Goal: Task Accomplishment & Management: Use online tool/utility

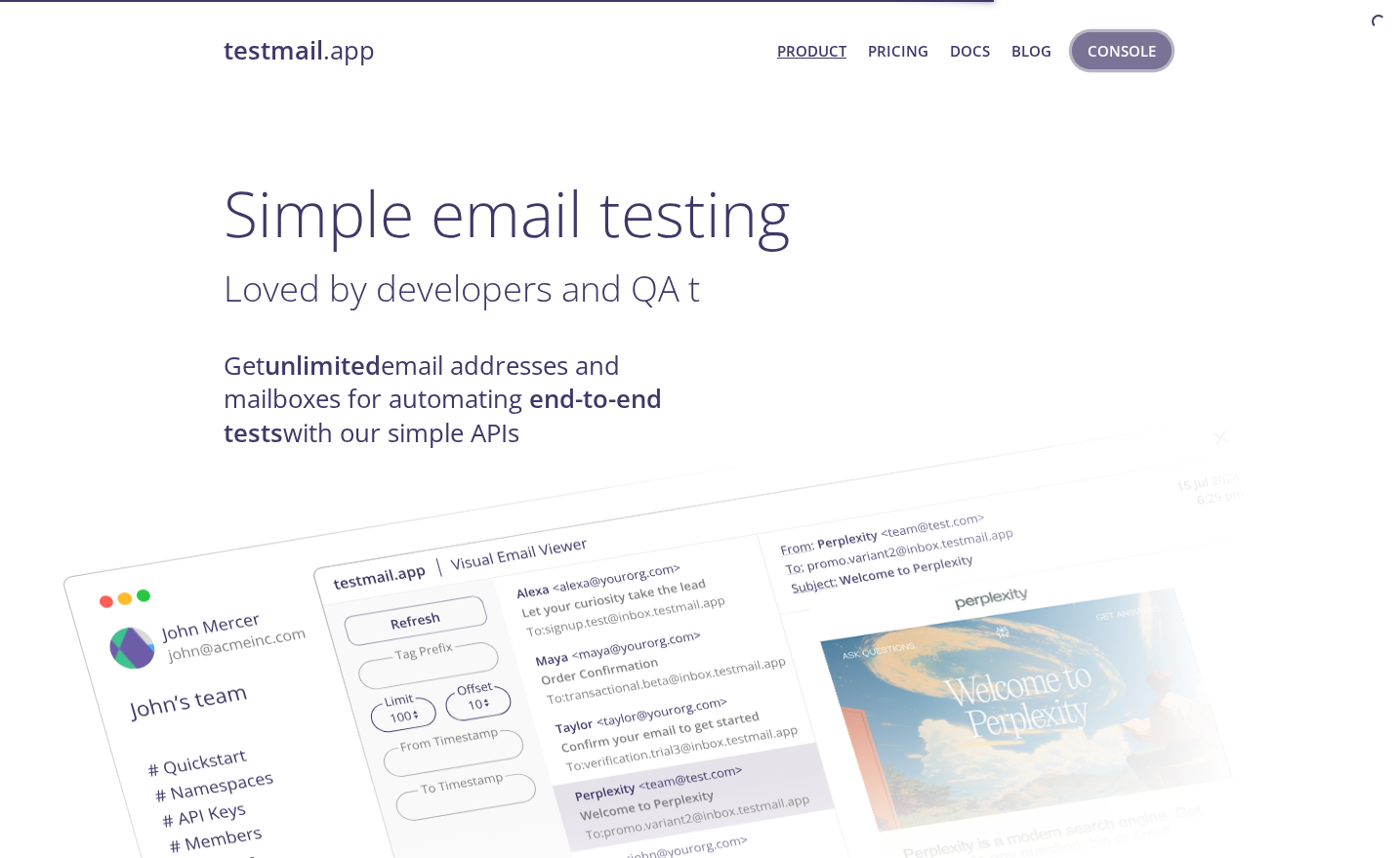
click at [1134, 45] on span "Console" at bounding box center [1122, 51] width 68 height 25
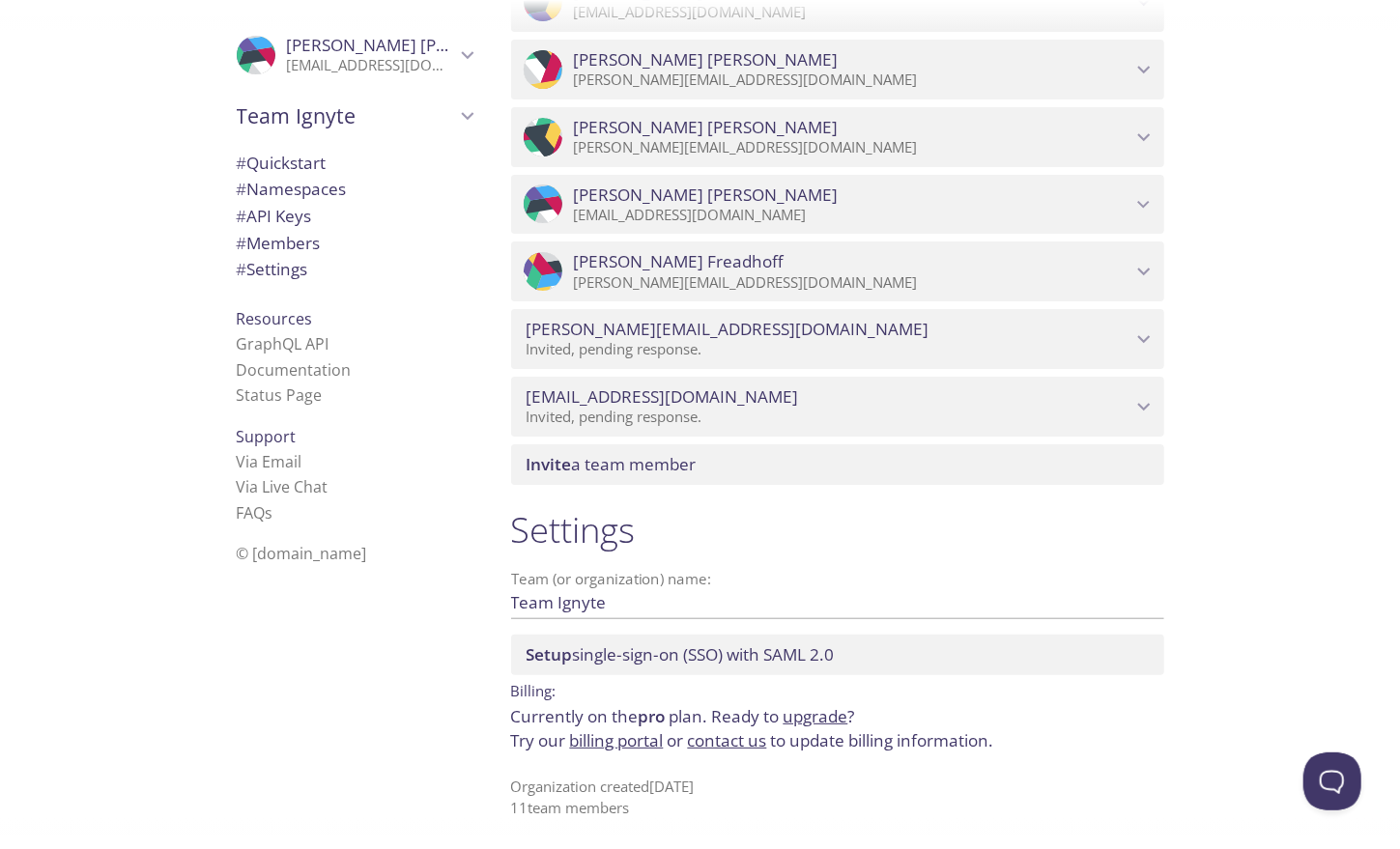
click at [401, 50] on span "[PERSON_NAME]" at bounding box center [371, 45] width 168 height 21
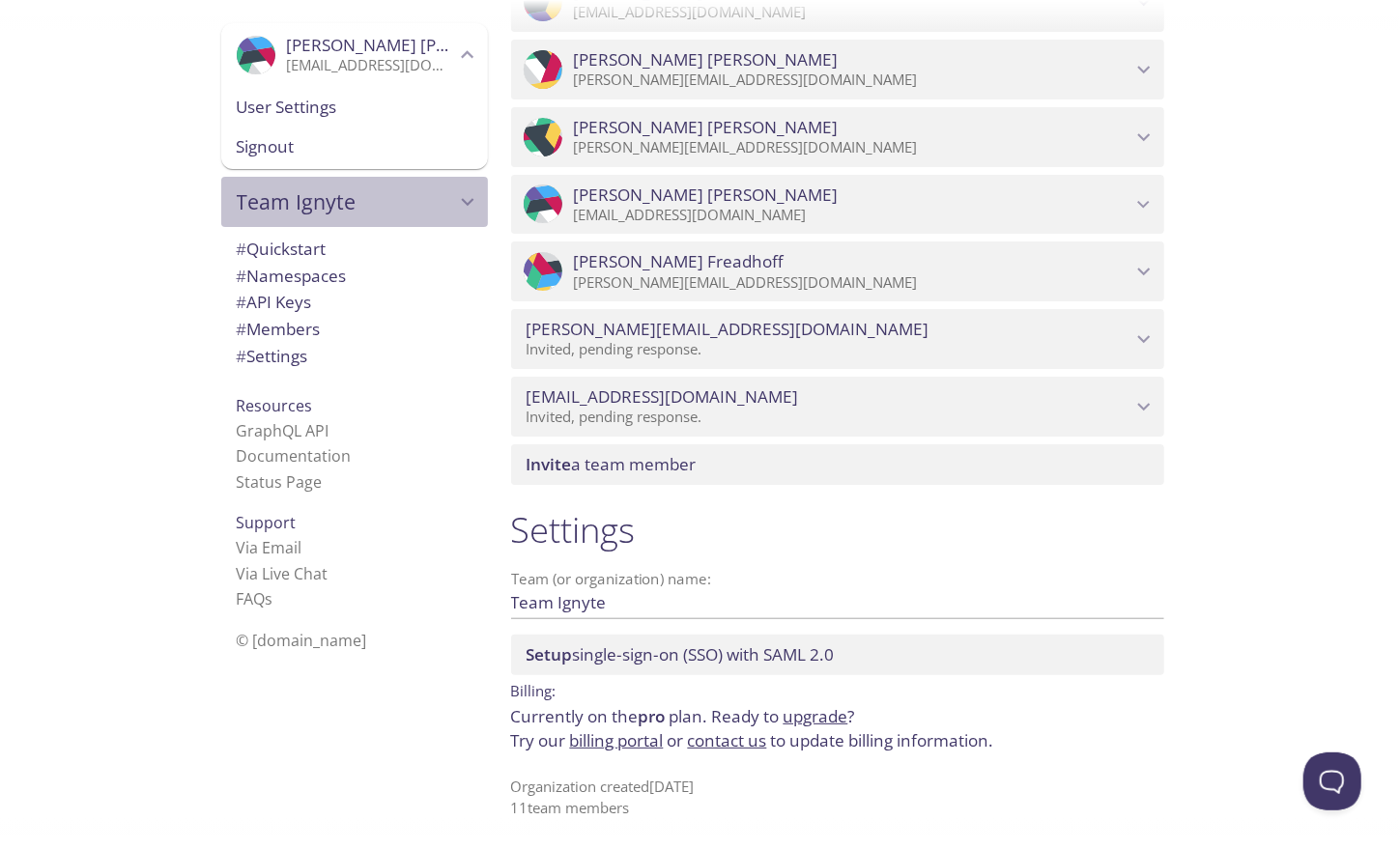
click at [365, 211] on span "Team Ignyte" at bounding box center [346, 202] width 219 height 27
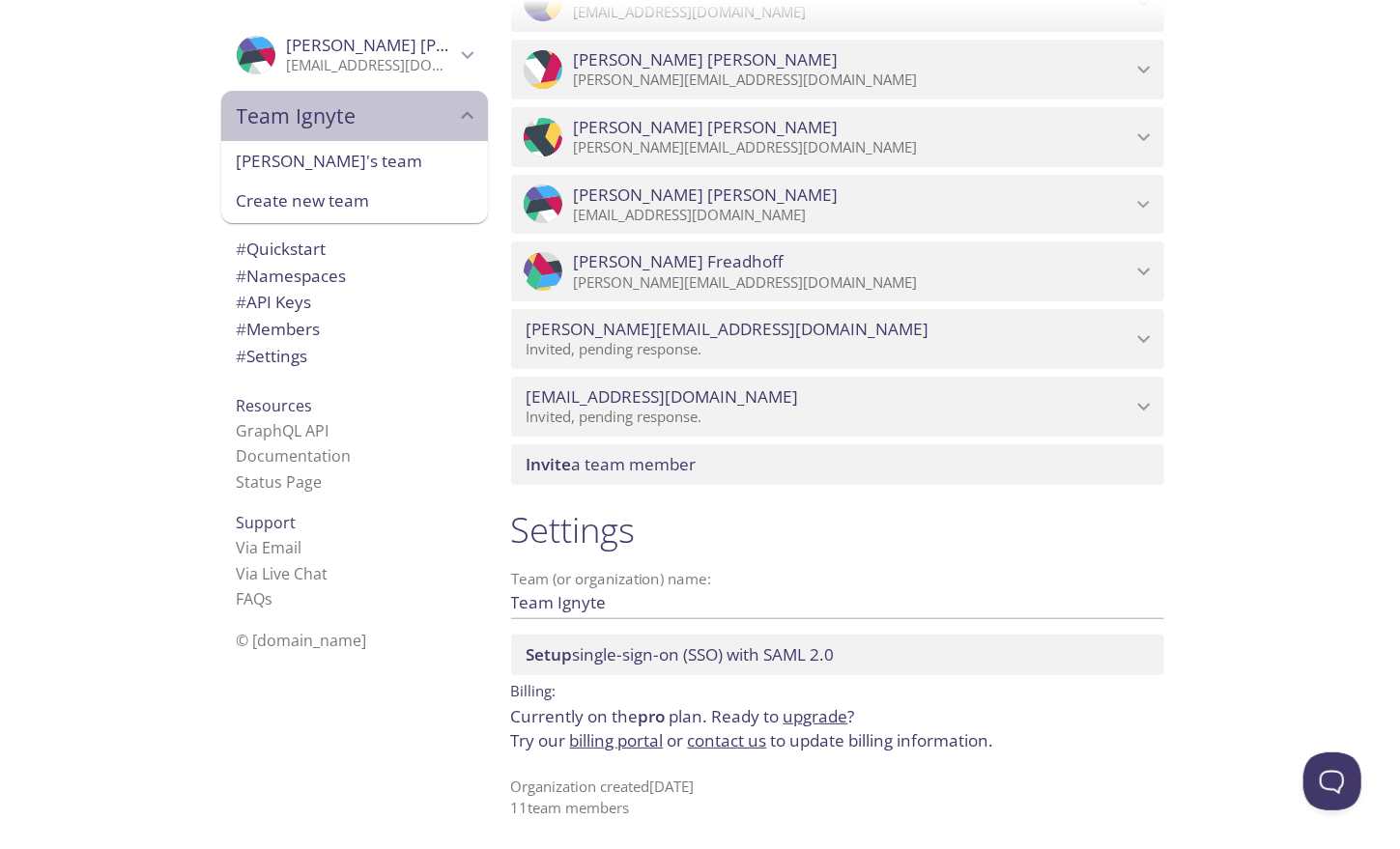
click at [368, 124] on span "Team Ignyte" at bounding box center [346, 116] width 219 height 27
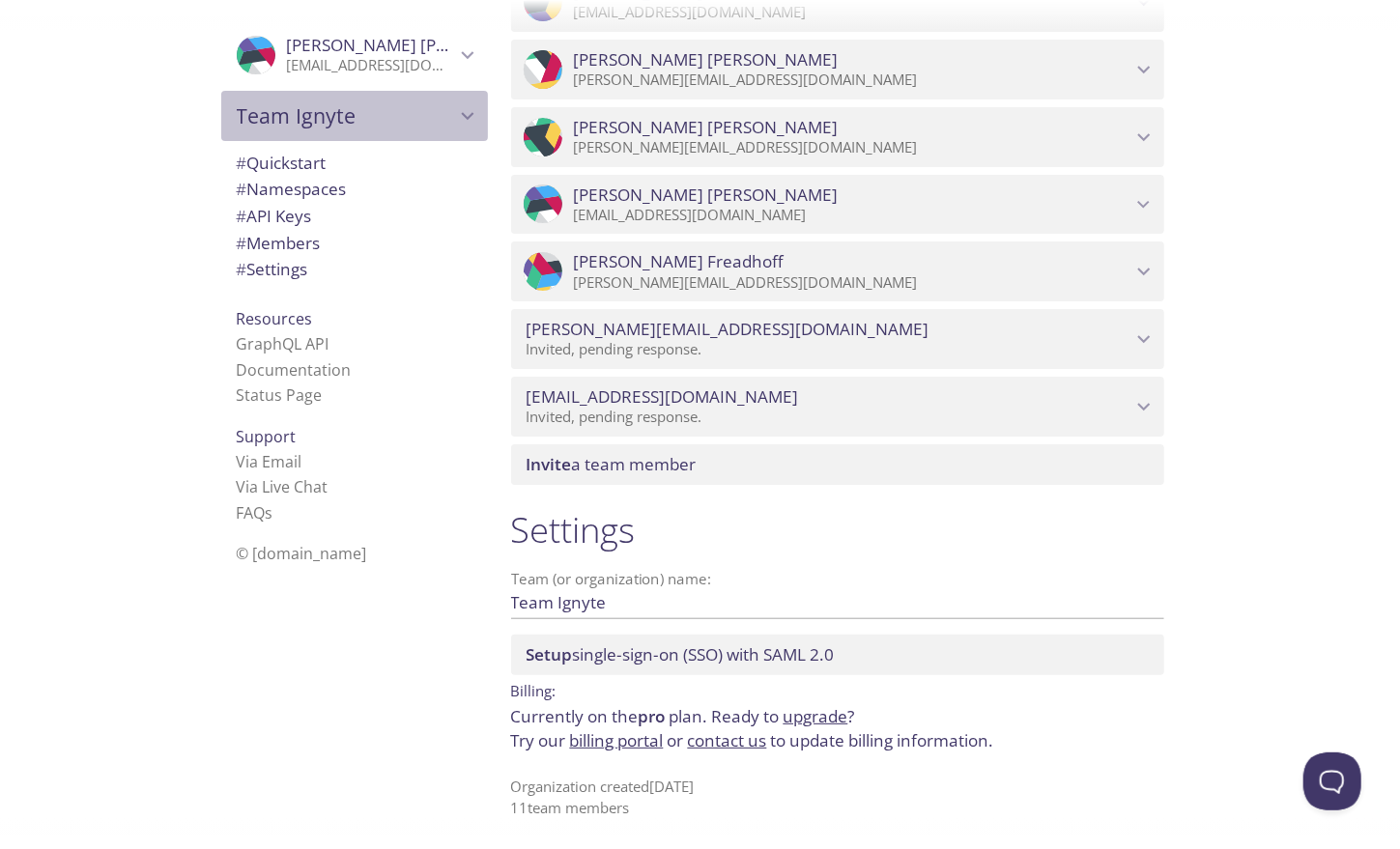
click at [368, 124] on span "Team Ignyte" at bounding box center [346, 116] width 219 height 27
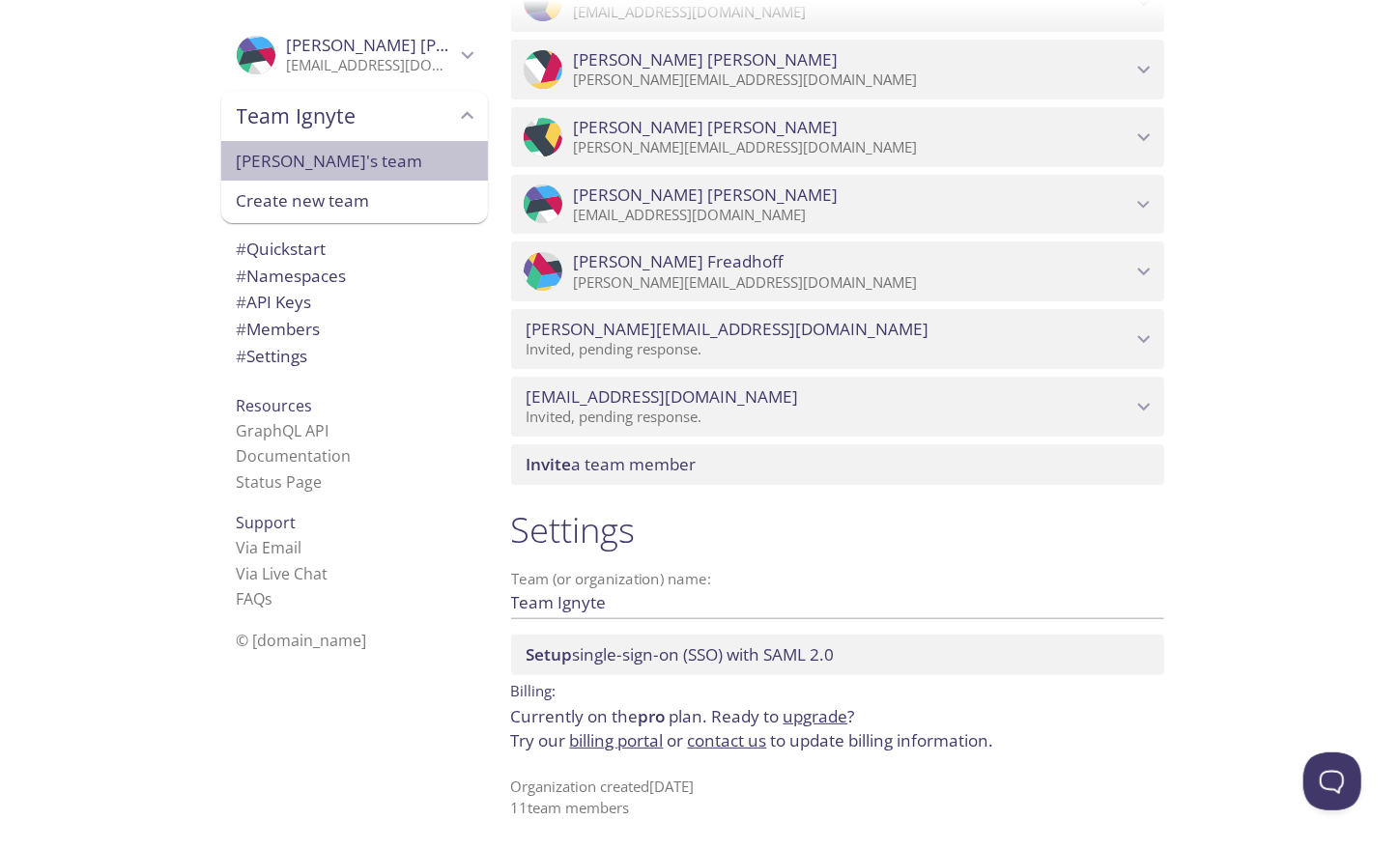
click at [367, 155] on span "[PERSON_NAME]'s team" at bounding box center [355, 161] width 236 height 25
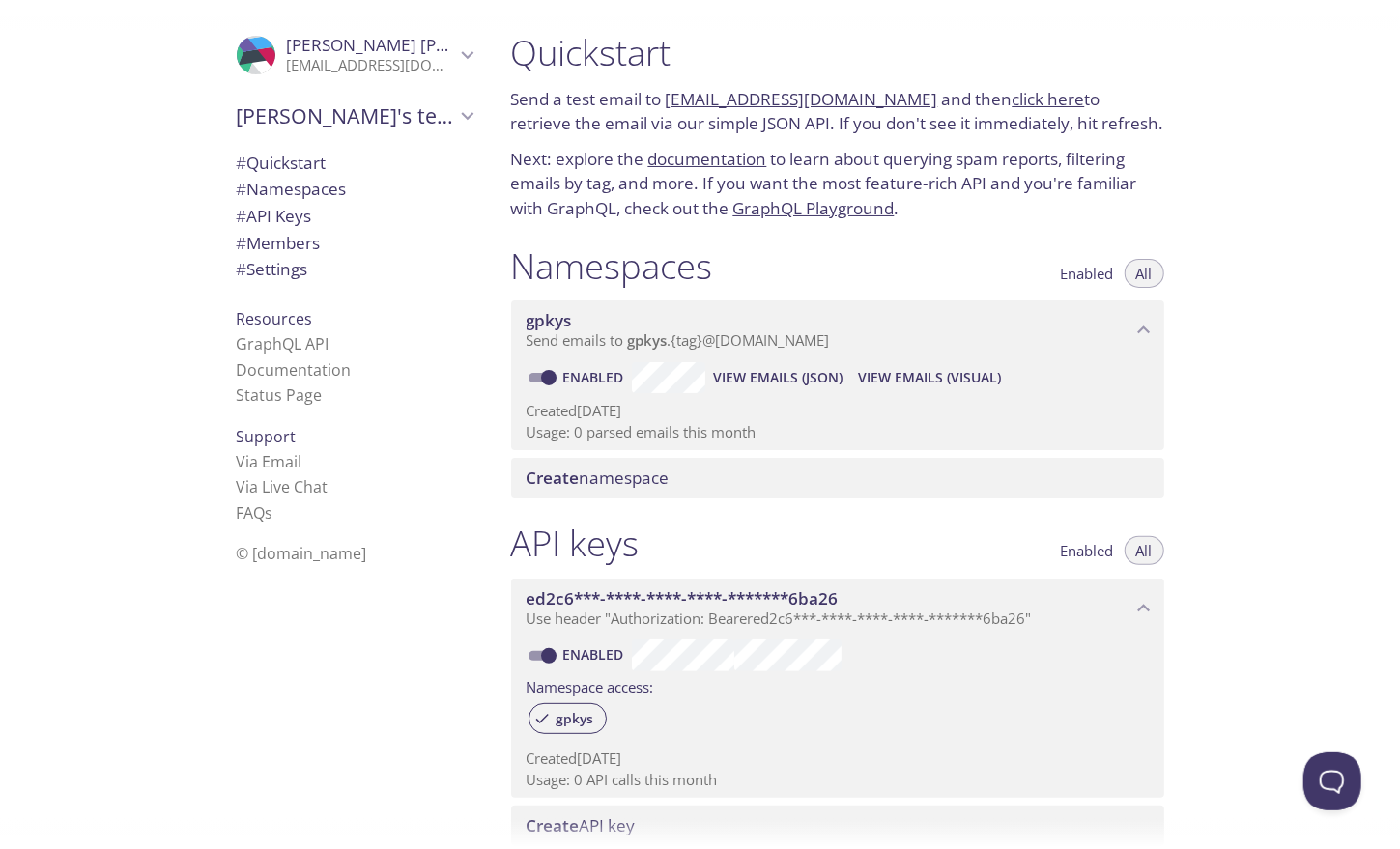
click at [455, 108] on icon "Megan's team" at bounding box center [468, 116] width 25 height 25
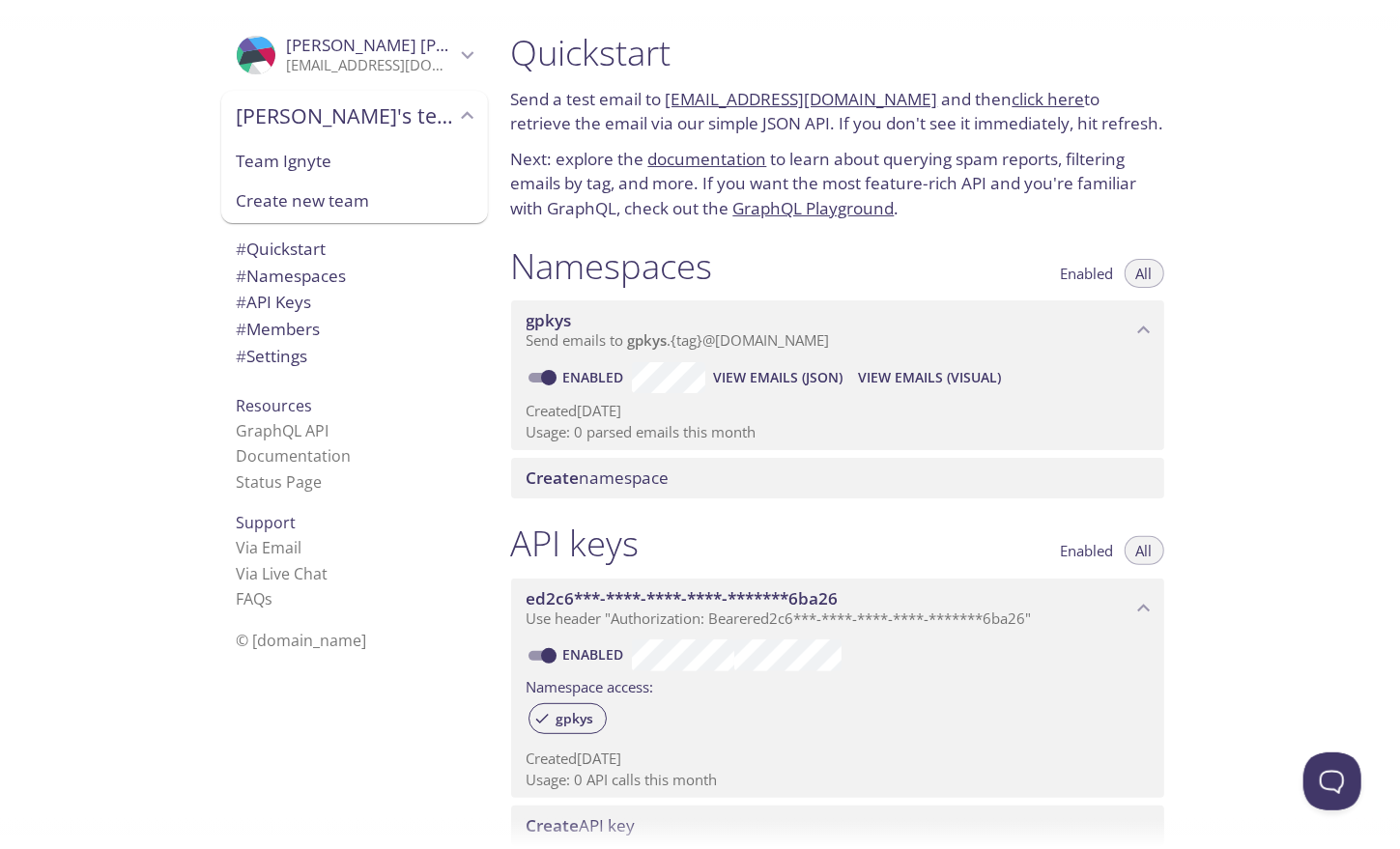
click at [374, 166] on span "Team Ignyte" at bounding box center [355, 161] width 236 height 25
type input "Team Ignyte"
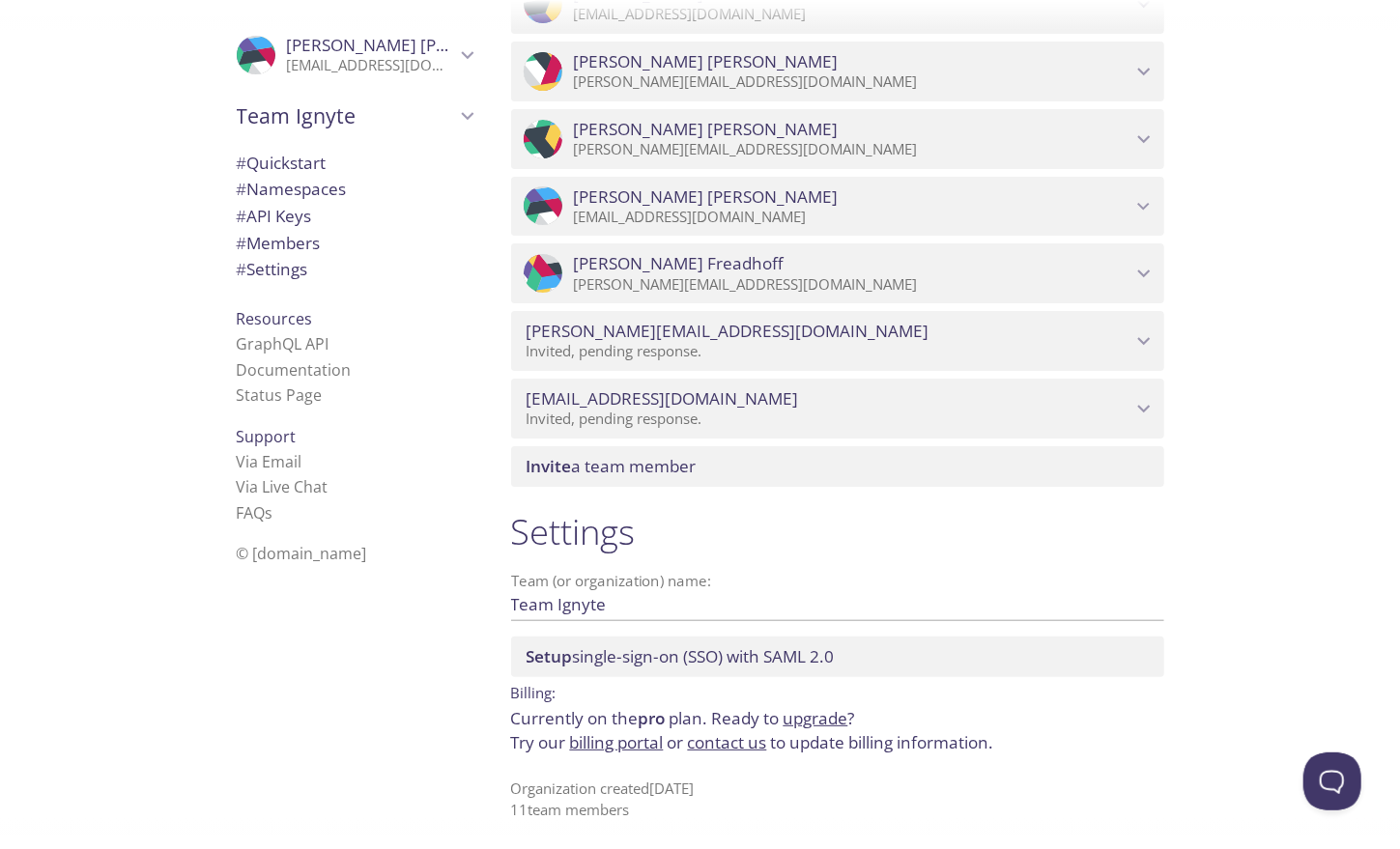
scroll to position [1359, 0]
click at [260, 162] on span "# Quickstart" at bounding box center [281, 162] width 90 height 22
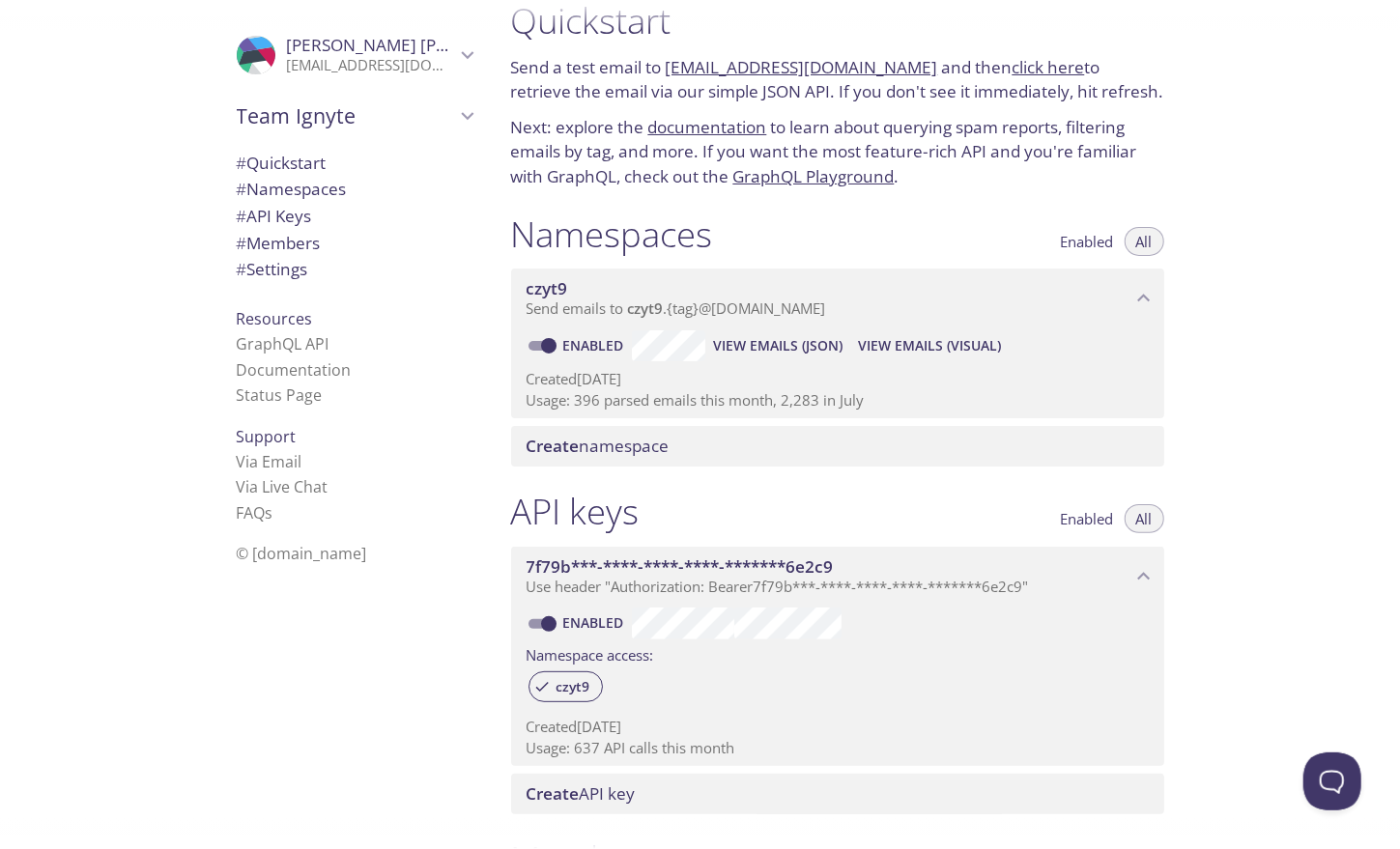
scroll to position [31, 0]
click at [1023, 72] on link "click here" at bounding box center [1048, 68] width 73 height 22
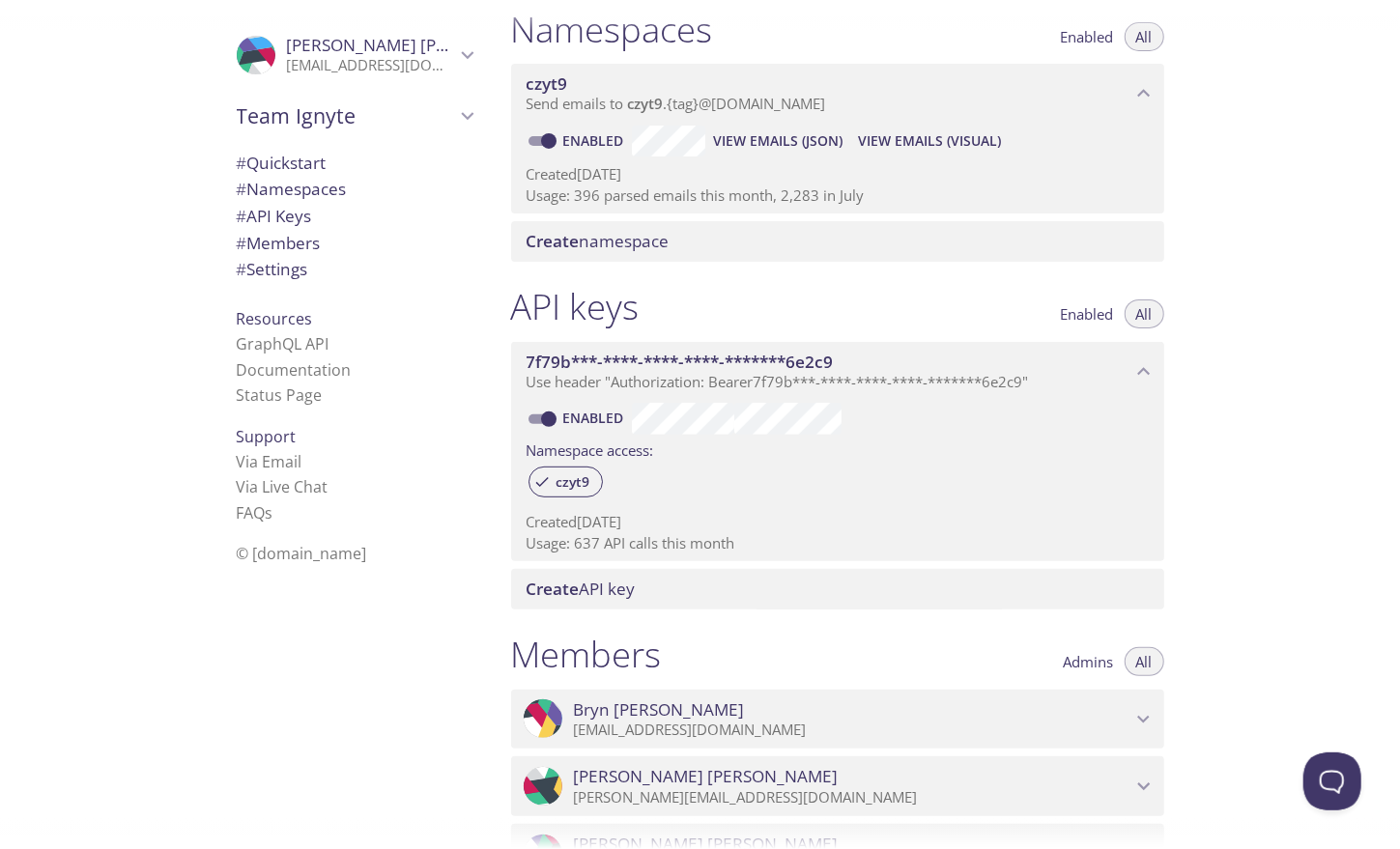
scroll to position [0, 0]
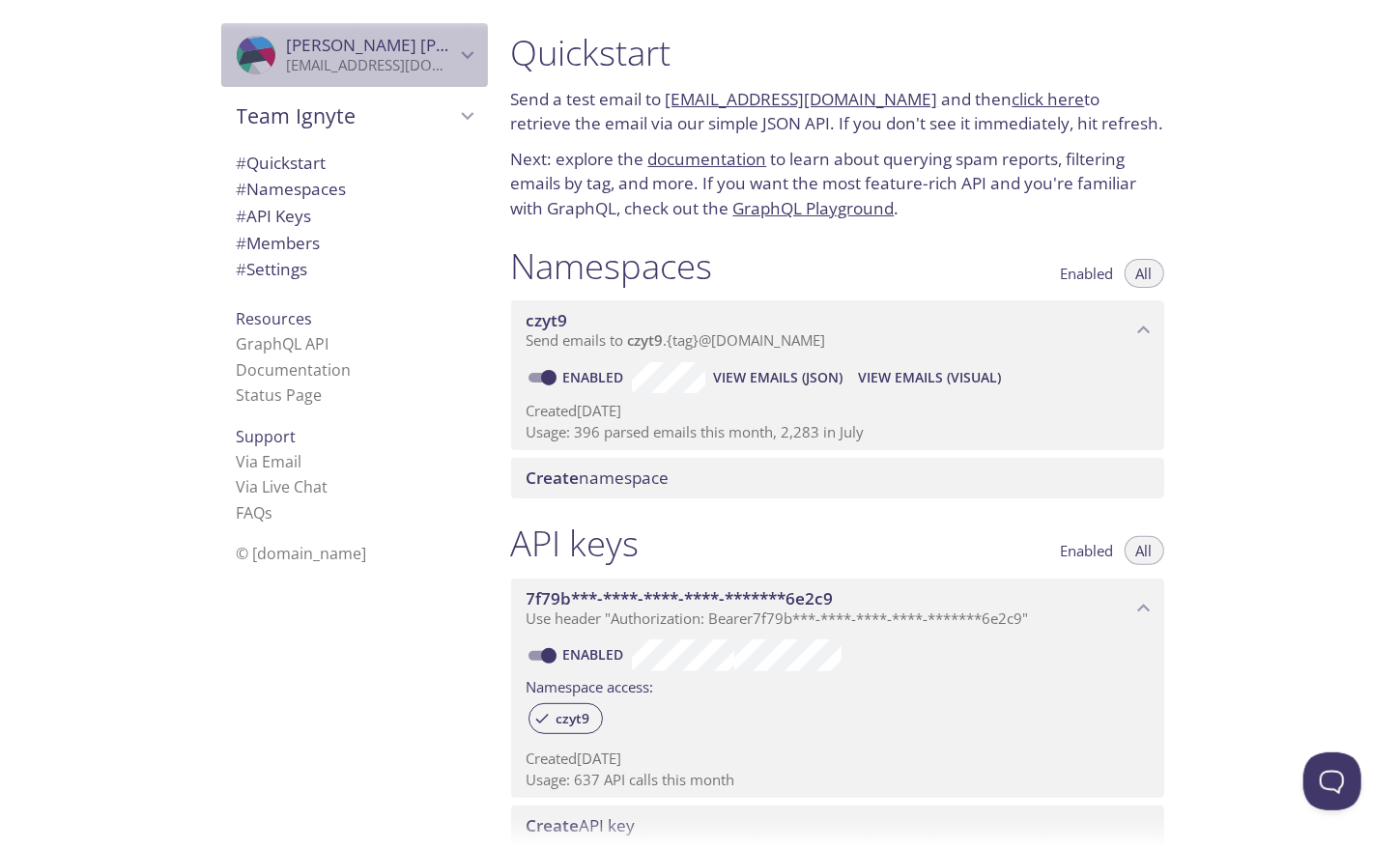
click at [287, 50] on span "[PERSON_NAME]" at bounding box center [420, 44] width 265 height 22
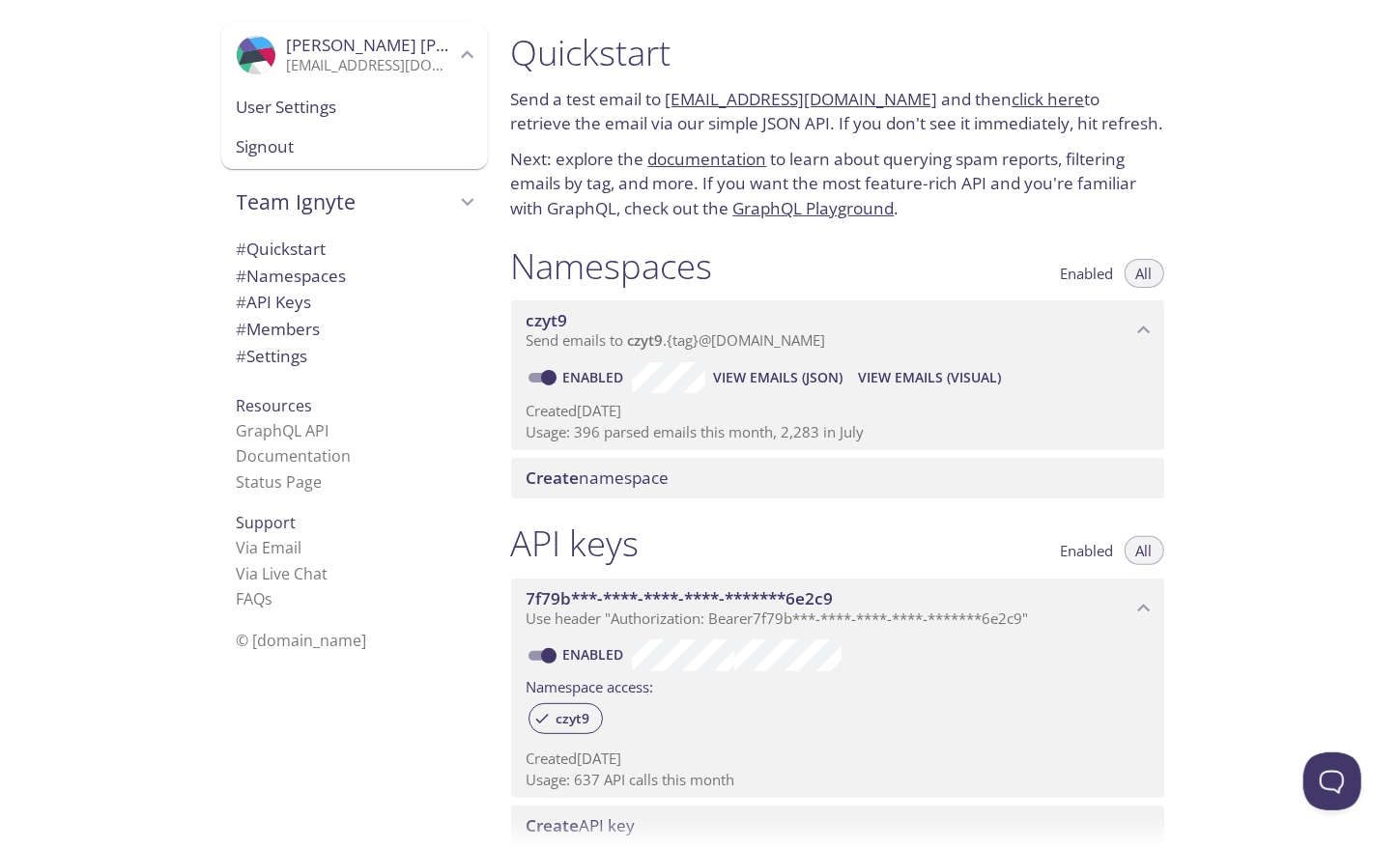
click at [806, 93] on link "[EMAIL_ADDRESS][DOMAIN_NAME]" at bounding box center [802, 99] width 273 height 22
click at [842, 209] on link "GraphQL Playground" at bounding box center [813, 208] width 161 height 22
click at [279, 480] on link "Status Page" at bounding box center [279, 483] width 86 height 21
click at [308, 462] on link "Documentation" at bounding box center [294, 456] width 115 height 21
click at [903, 387] on span "View Emails (Visual)" at bounding box center [929, 378] width 143 height 23
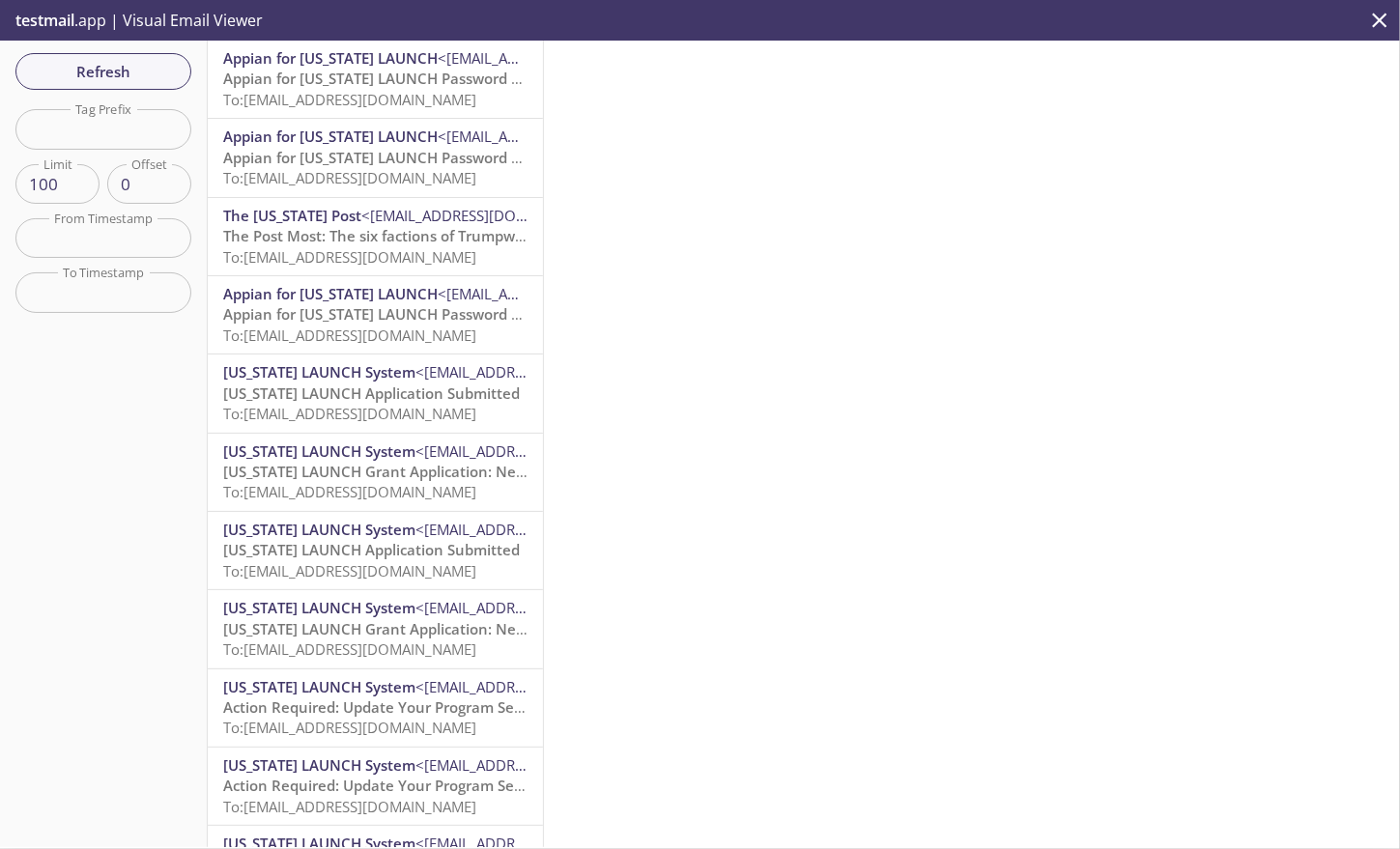
click at [137, 141] on input "text" at bounding box center [103, 129] width 176 height 40
type input "i"
click at [58, 465] on div "Refresh Filters Tag Prefix Tag Prefix Limit 100 Limit Offset 0 Offset From Time…" at bounding box center [103, 444] width 208 height 806
click at [886, 271] on div at bounding box center [971, 444] width 856 height 806
